Goal: Find specific page/section: Find specific page/section

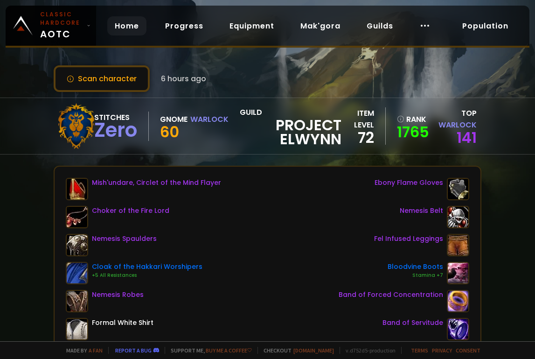
click at [126, 25] on link "Home" at bounding box center [126, 25] width 39 height 19
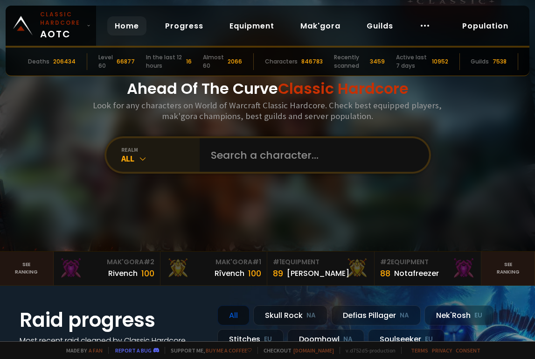
click at [161, 146] on div "realm" at bounding box center [160, 149] width 78 height 7
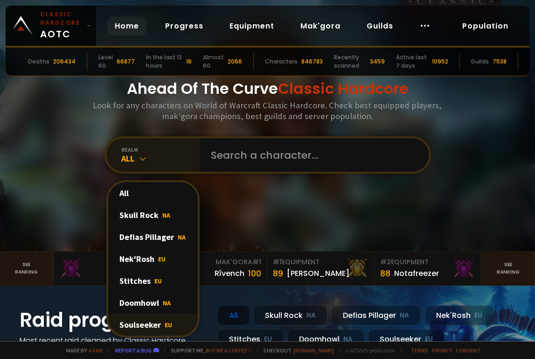
click at [156, 320] on div "Soulseeker EU" at bounding box center [153, 325] width 90 height 22
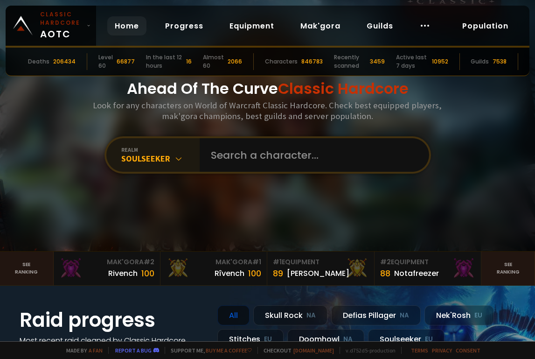
click at [253, 173] on div "realm Soulseeker" at bounding box center [268, 154] width 327 height 37
click at [260, 160] on input "text" at bounding box center [311, 155] width 213 height 34
type input "necraji"
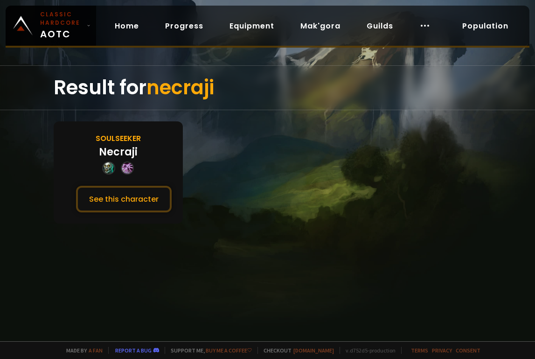
click at [125, 156] on div "Necraji" at bounding box center [118, 151] width 39 height 15
click at [130, 205] on button "See this character" at bounding box center [124, 199] width 96 height 27
